Goal: Find specific page/section: Find specific page/section

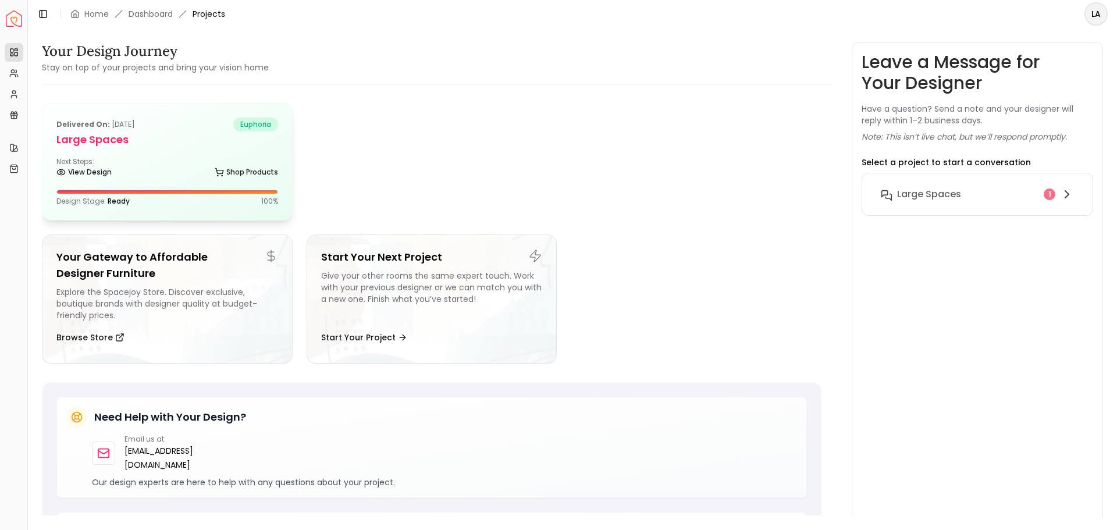
click at [188, 137] on h5 "Large Spaces" at bounding box center [167, 140] width 222 height 16
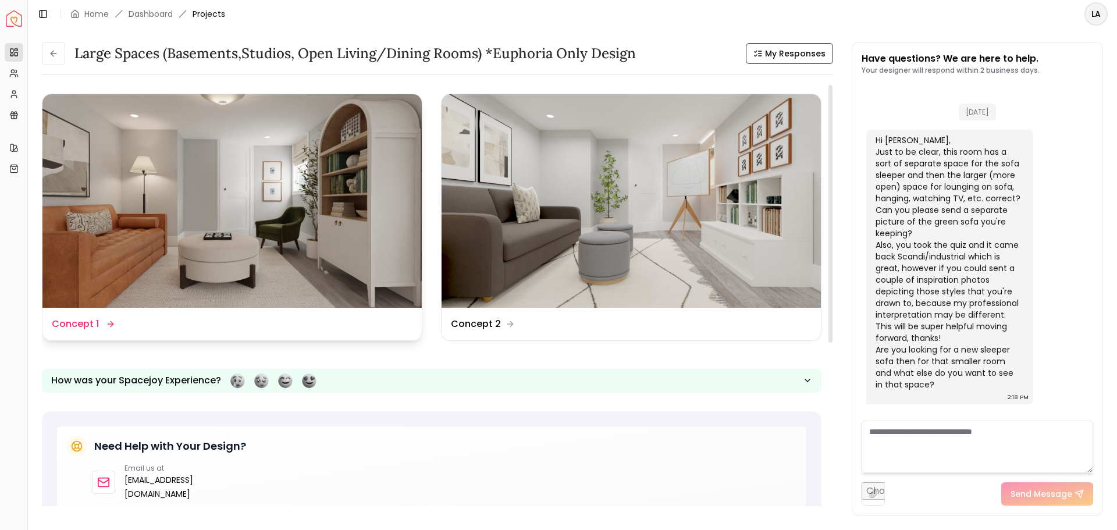
click at [98, 329] on div "Design Name Concept 1" at bounding box center [82, 324] width 61 height 14
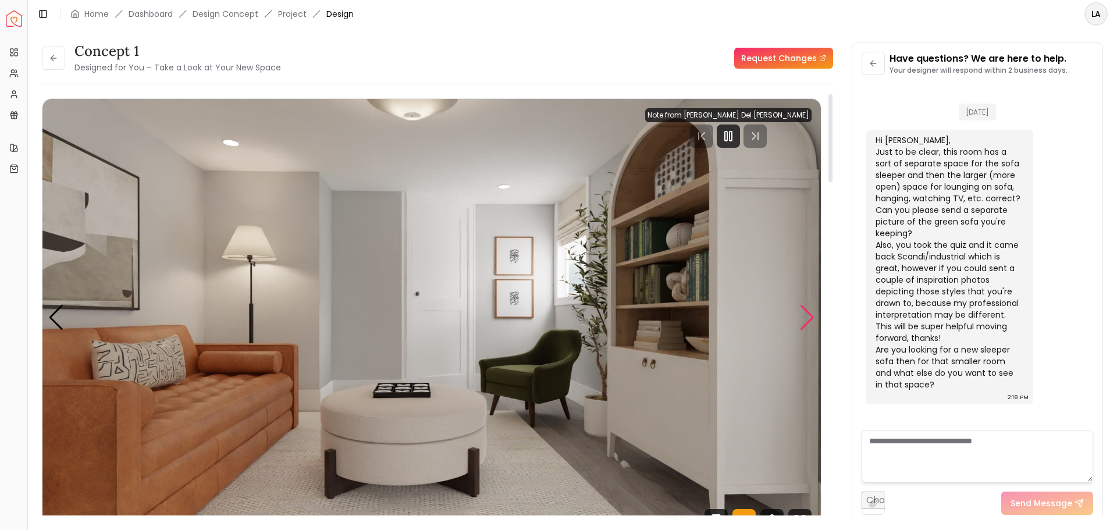
click at [805, 317] on div "Next slide" at bounding box center [807, 318] width 16 height 26
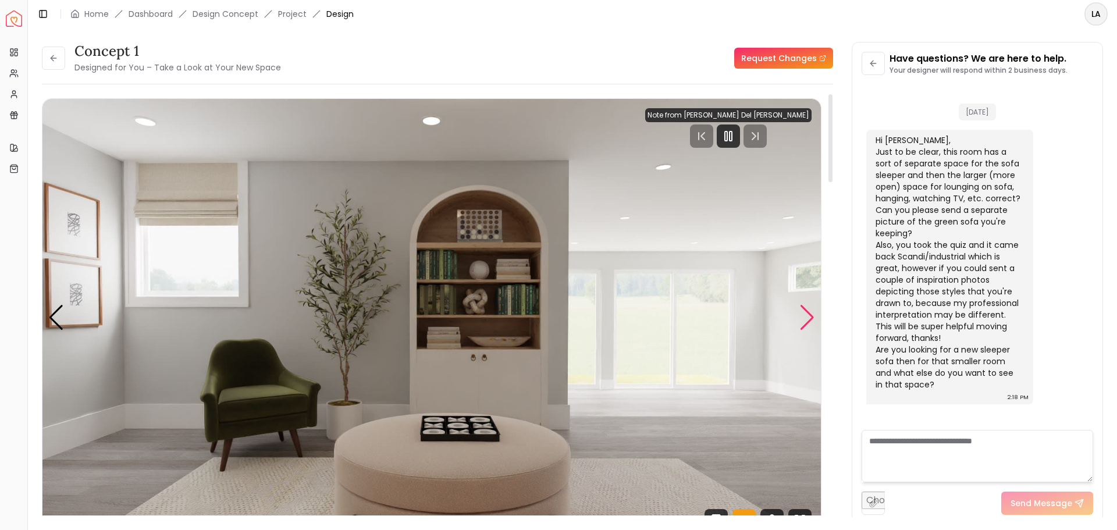
click at [805, 317] on div "Next slide" at bounding box center [807, 318] width 16 height 26
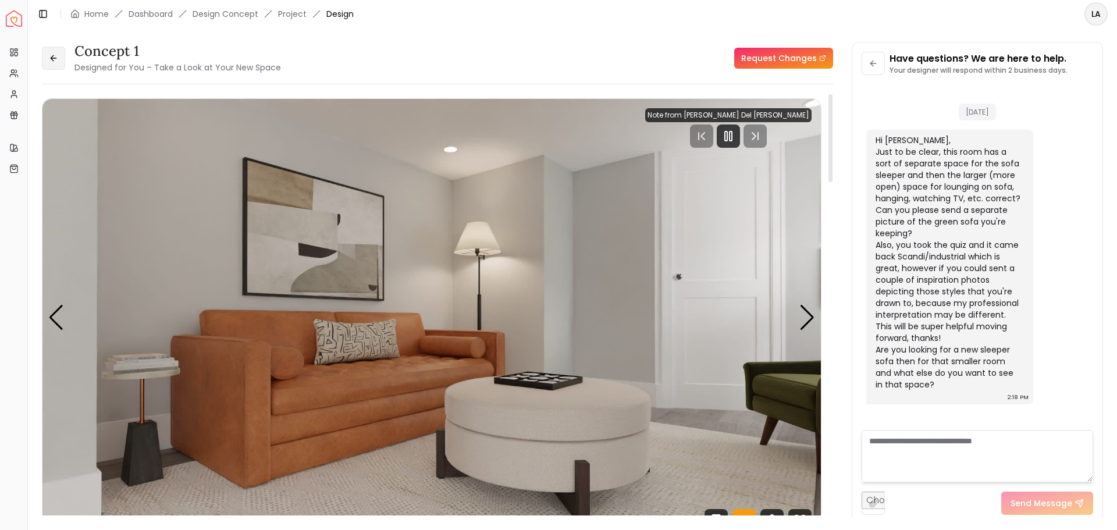
click at [53, 58] on icon at bounding box center [53, 58] width 9 height 9
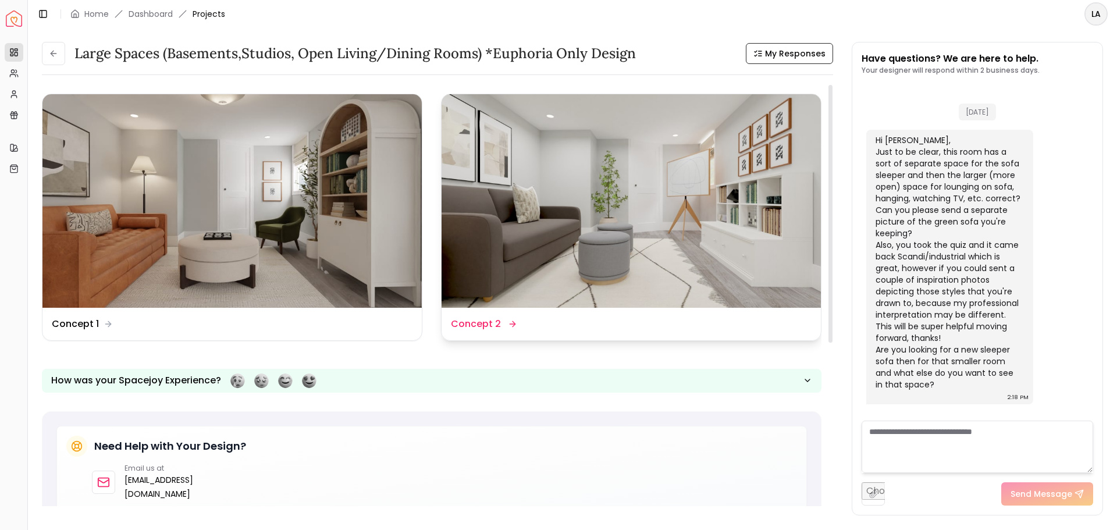
click at [667, 222] on img at bounding box center [631, 201] width 379 height 214
